Goal: Answer question/provide support: Share knowledge or assist other users

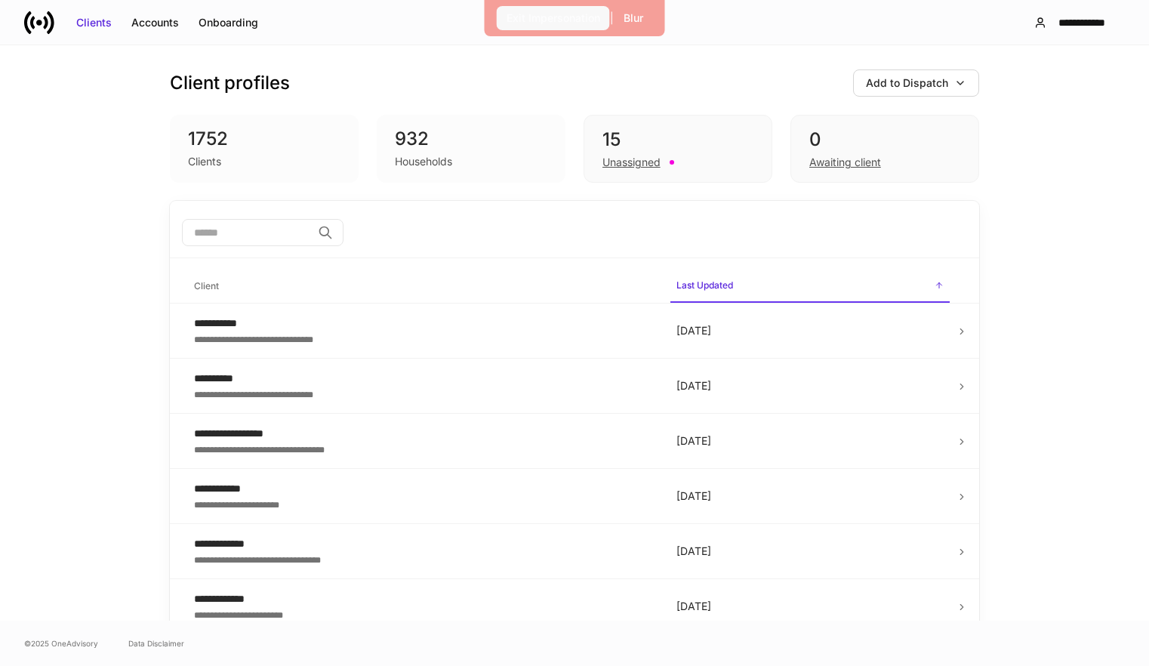
click at [565, 25] on div "Exit Impersonation" at bounding box center [554, 18] width 94 height 15
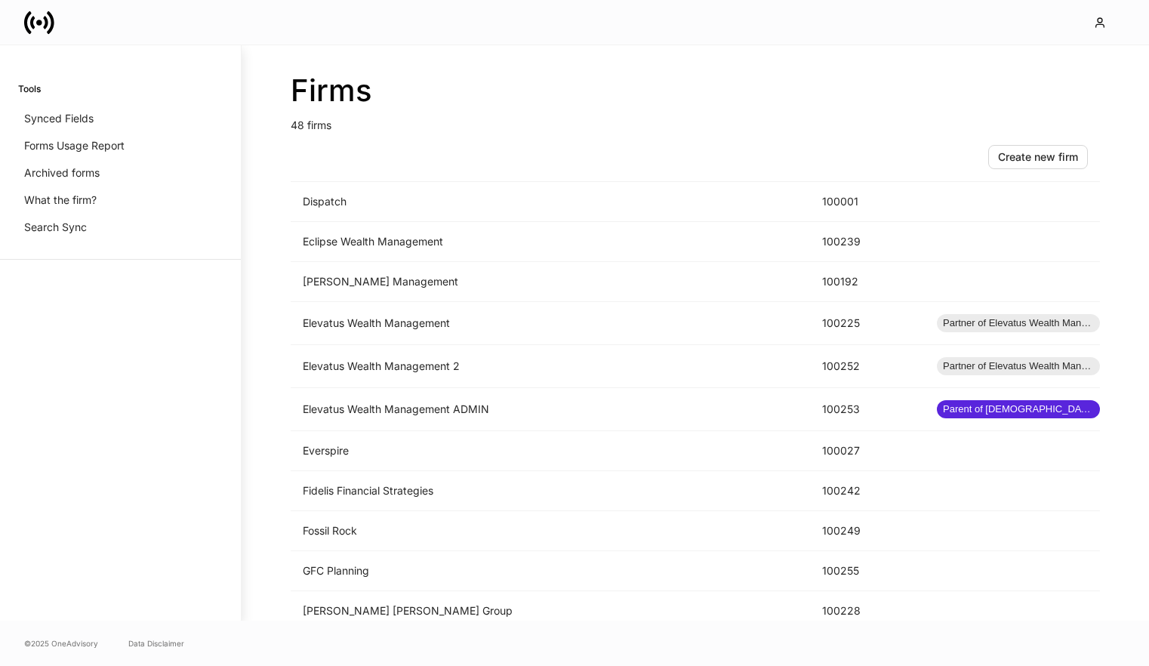
scroll to position [970, 0]
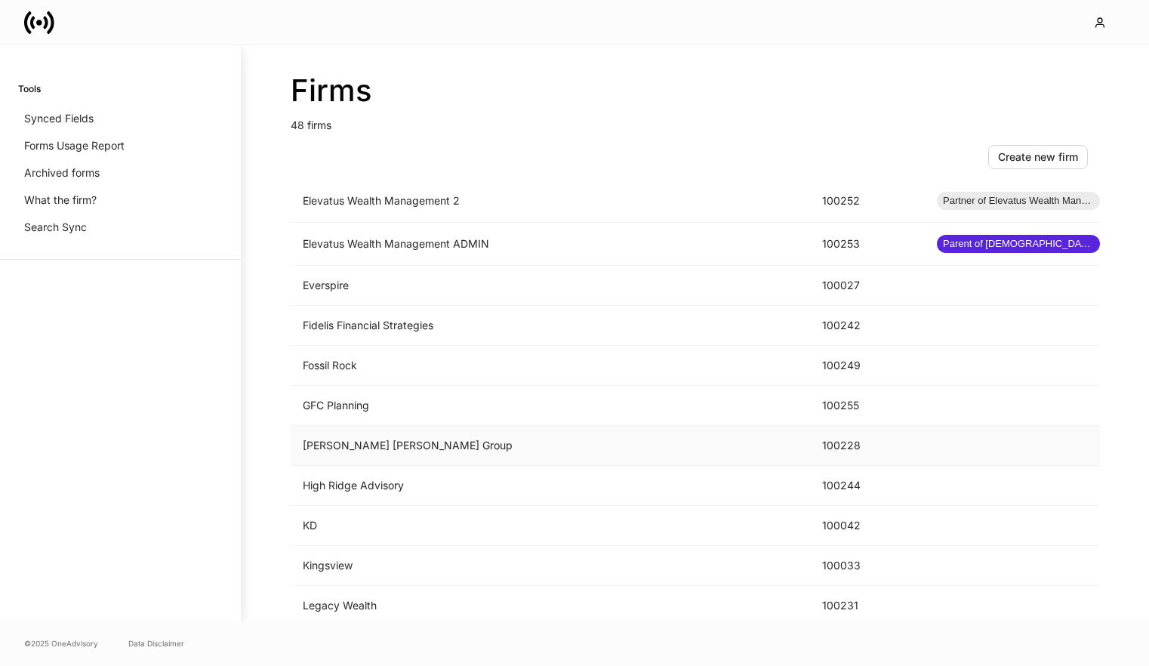
click at [477, 436] on td "[PERSON_NAME] [PERSON_NAME] Group" at bounding box center [550, 446] width 519 height 40
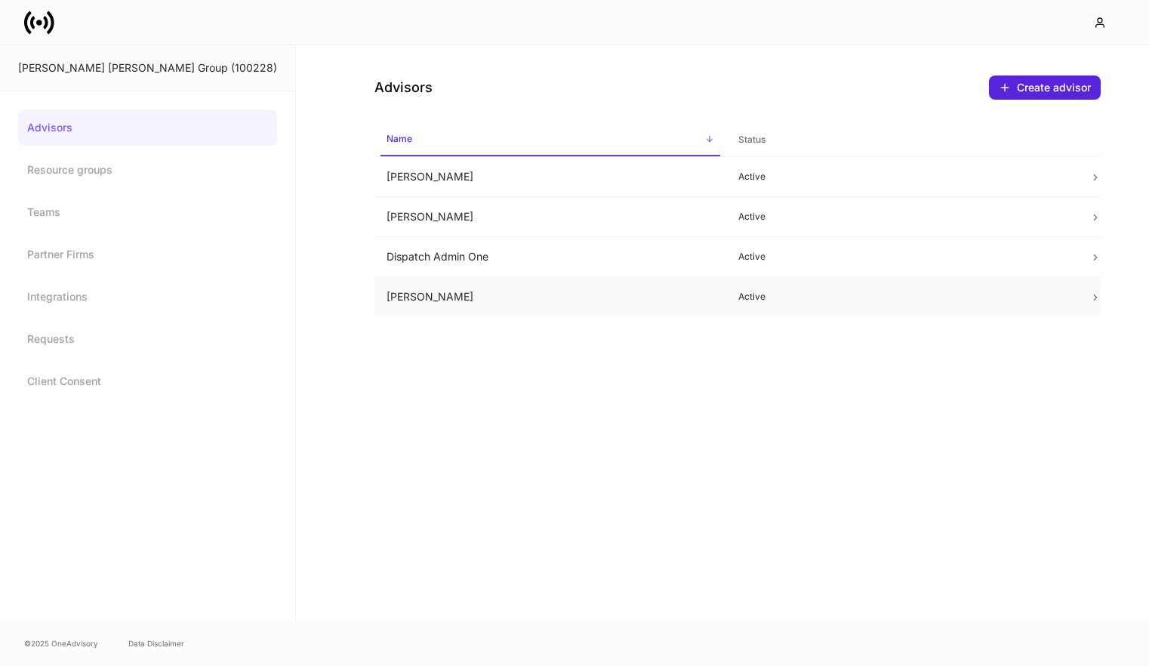
click at [483, 297] on td "[PERSON_NAME]" at bounding box center [550, 297] width 352 height 40
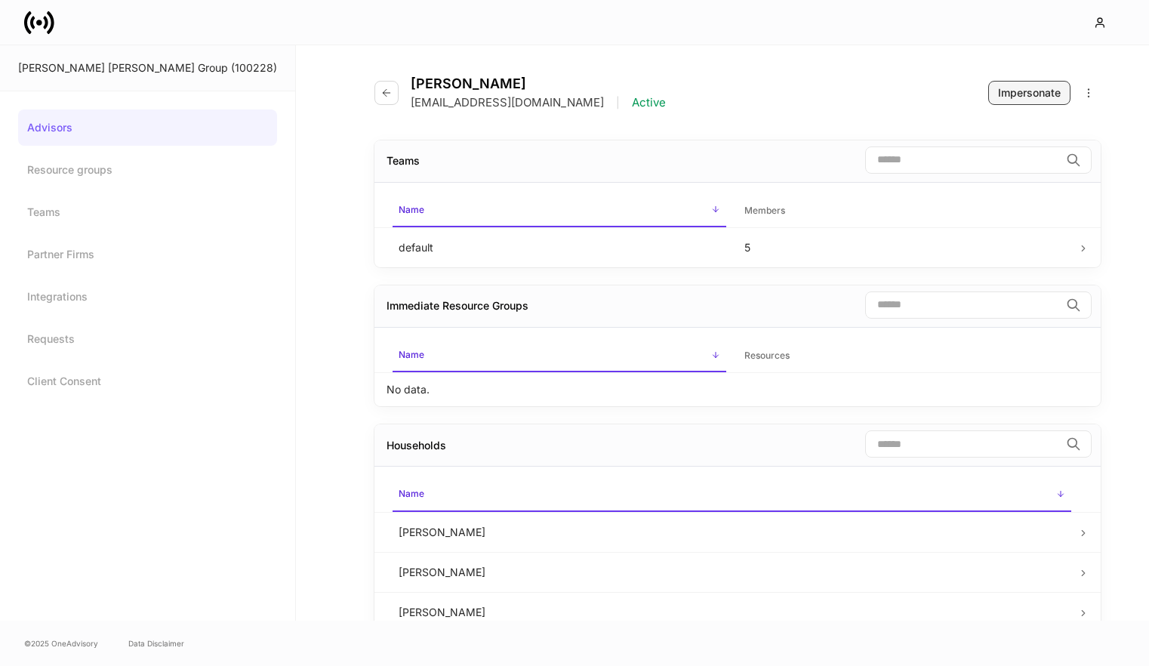
click at [1012, 92] on div "Impersonate" at bounding box center [1029, 92] width 63 height 15
